Goal: Task Accomplishment & Management: Use online tool/utility

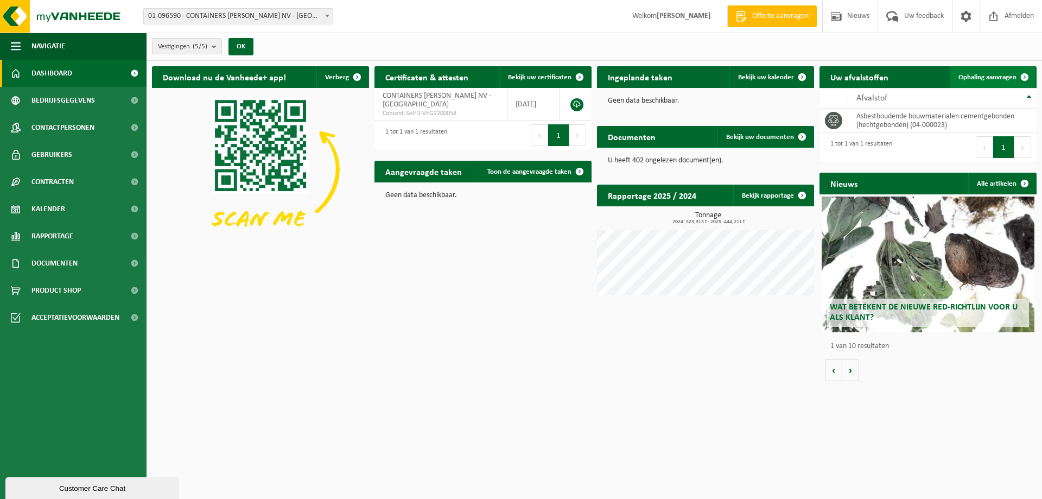
click at [1000, 81] on link "Ophaling aanvragen" at bounding box center [993, 77] width 86 height 22
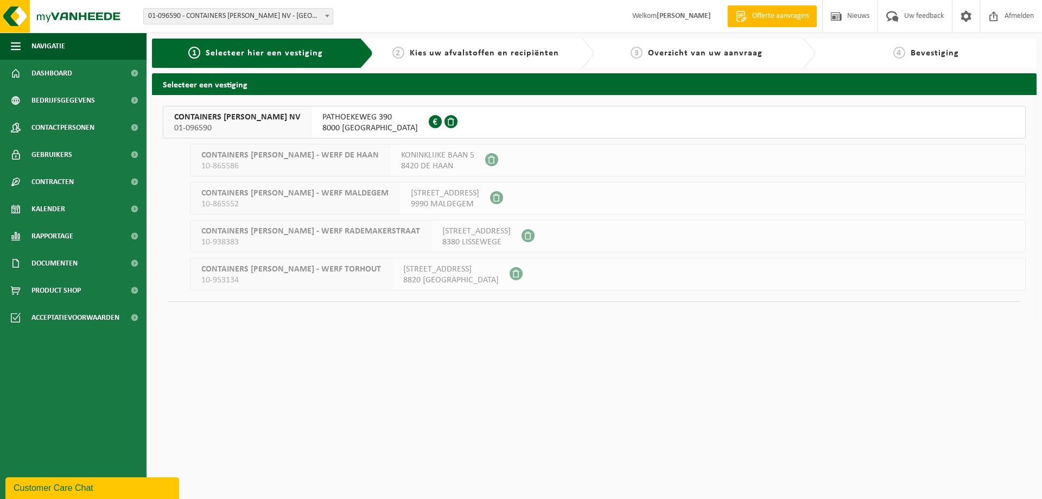
click at [369, 120] on div "PATHOEKEWEG 390 8000 BRUGGE 0449.180.472" at bounding box center [370, 121] width 117 height 31
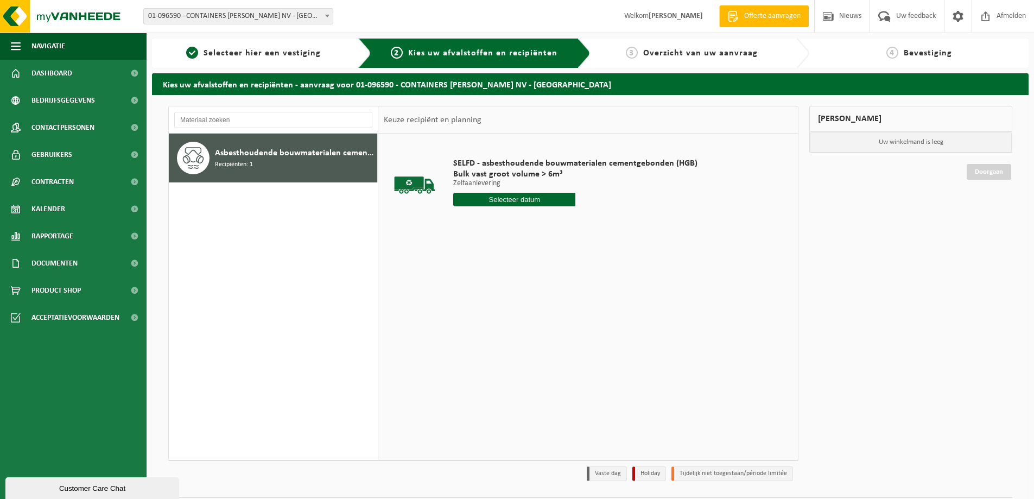
click at [507, 199] on input "text" at bounding box center [514, 200] width 122 height 14
click at [502, 329] on div "27" at bounding box center [501, 330] width 19 height 17
type input "Van [DATE]"
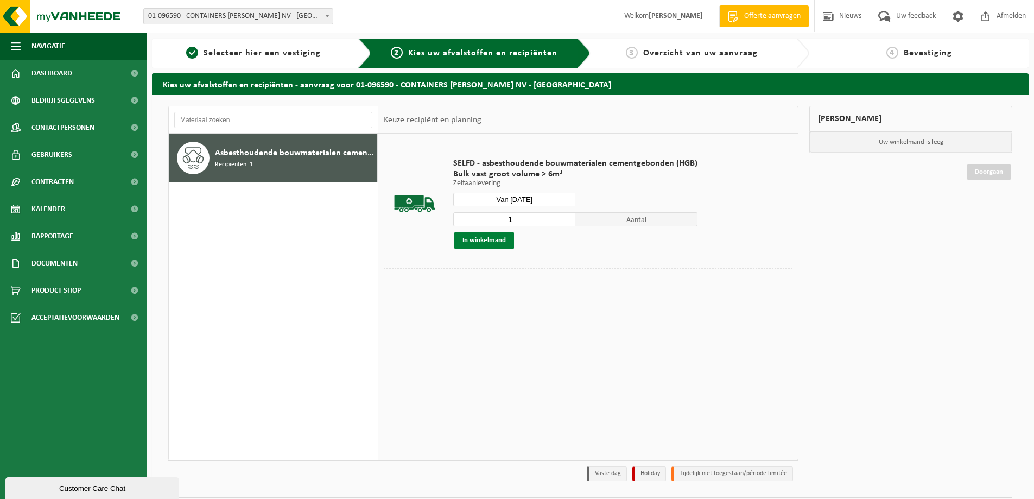
click at [493, 238] on button "In winkelmand" at bounding box center [484, 240] width 60 height 17
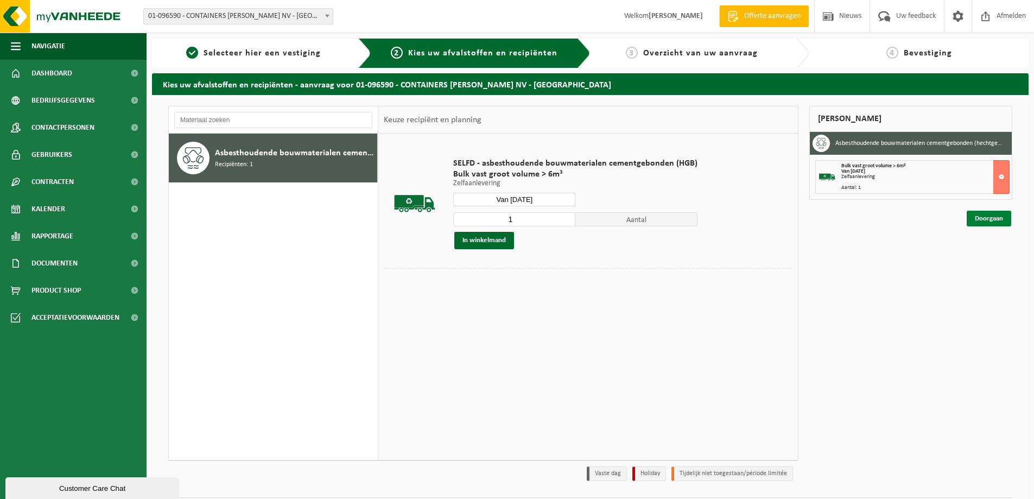
click at [996, 222] on link "Doorgaan" at bounding box center [989, 219] width 45 height 16
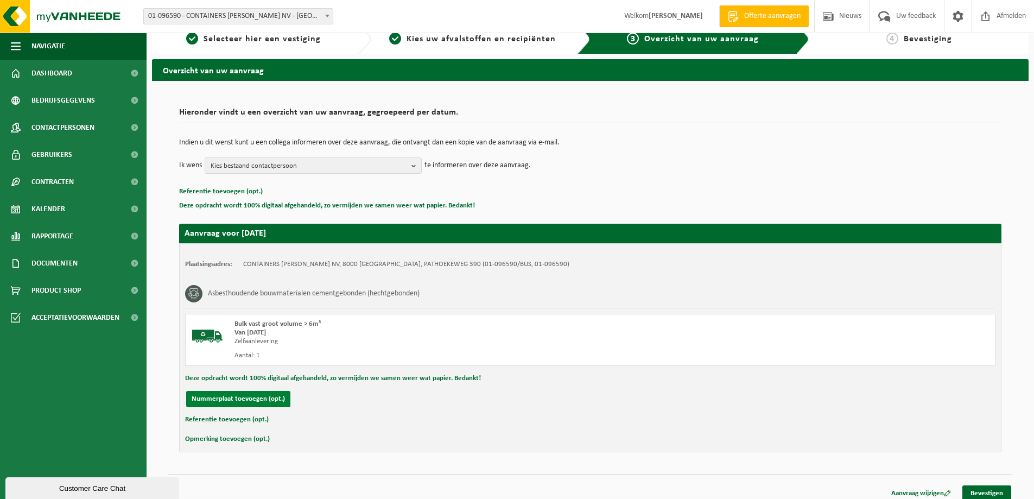
scroll to position [22, 0]
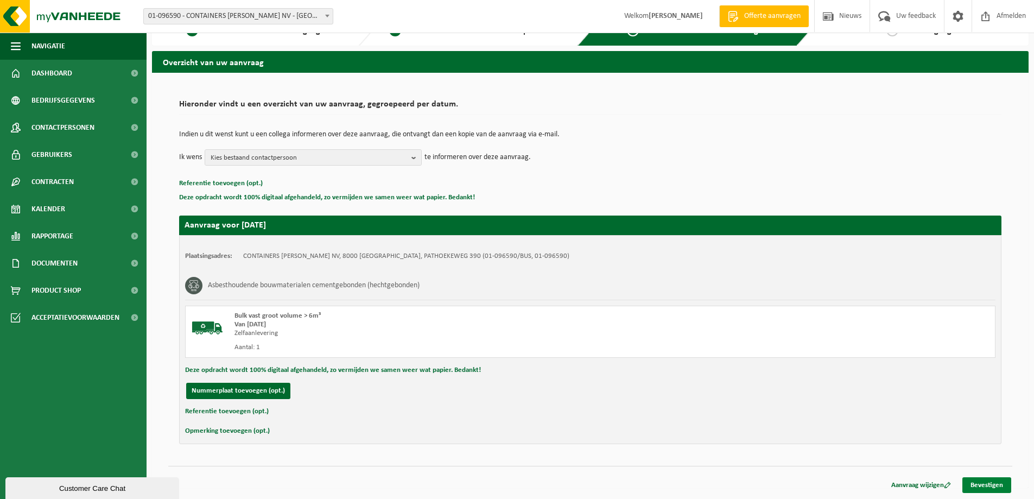
click at [977, 488] on link "Bevestigen" at bounding box center [987, 485] width 49 height 16
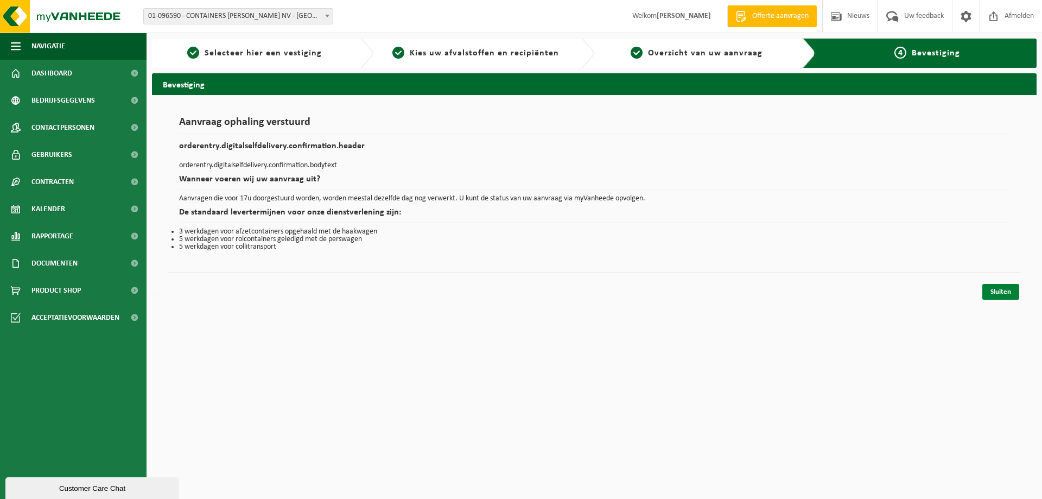
click at [1009, 288] on link "Sluiten" at bounding box center [1001, 292] width 37 height 16
